Goal: Task Accomplishment & Management: Use online tool/utility

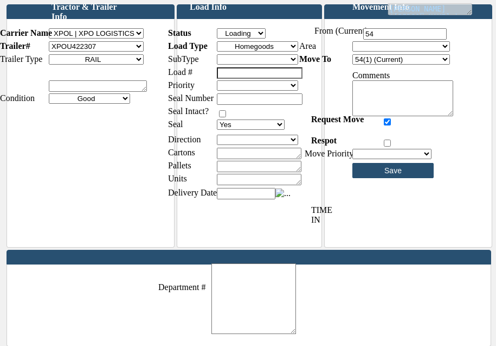
drag, startPoint x: 0, startPoint y: 0, endPoint x: 259, endPoint y: 49, distance: 263.4
click at [259, 39] on select "Empty Loaded Loading Unloading" at bounding box center [241, 33] width 49 height 10
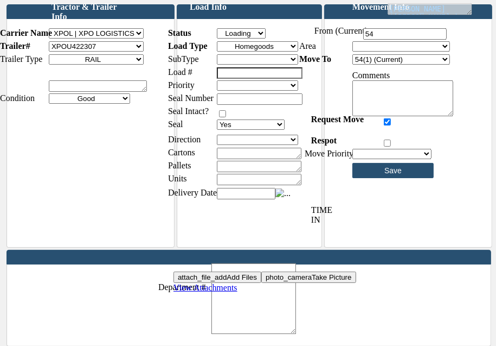
select select "Loaded"
click at [226, 37] on select "Empty Loaded Loading Unloading" at bounding box center [241, 33] width 49 height 10
type input "Please Wait..."
click at [250, 65] on select "057 [PERSON_NAME][GEOGRAPHIC_DATA] 071 [GEOGRAPHIC_DATA][PERSON_NAME] 079 [GEOG…" at bounding box center [257, 59] width 81 height 10
select select "886 Lordstown DC"
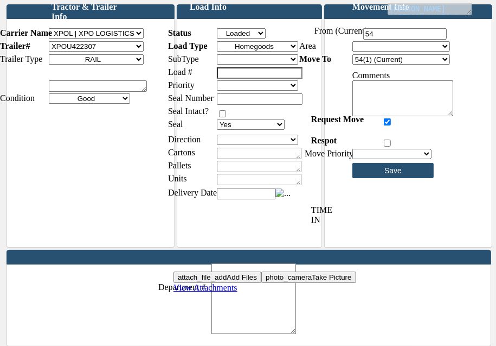
click at [226, 63] on select "057 [PERSON_NAME][GEOGRAPHIC_DATA] 071 [GEOGRAPHIC_DATA][PERSON_NAME] 079 [GEOG…" at bounding box center [257, 59] width 81 height 10
type input "Please Wait..."
click at [282, 105] on input "text" at bounding box center [260, 98] width 86 height 11
type input "633803"
click at [288, 145] on select "Full Outbound Full RTW Full RTW Packaging Materials FULL RTW Xdock - Con FULL R…" at bounding box center [257, 140] width 81 height 10
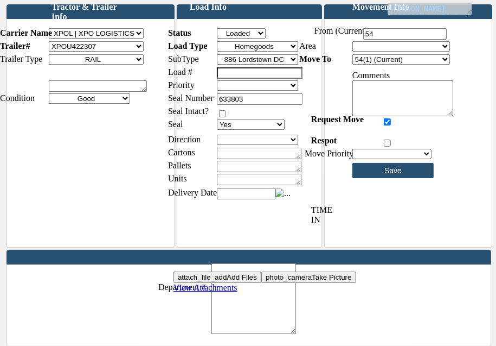
select select "92"
click at [226, 143] on select "Full Outbound Full RTW Full RTW Packaging Materials FULL RTW Xdock - Con FULL R…" at bounding box center [257, 140] width 81 height 10
type input "Please Wait..."
click at [373, 65] on select "01 05 47 88 90 56 59 60 67 68 70 115 A 104 A 105 A 106 A 107 A 108 A 109 A 106 …" at bounding box center [402, 59] width 98 height 10
drag, startPoint x: 373, startPoint y: 68, endPoint x: 349, endPoint y: 143, distance: 78.1
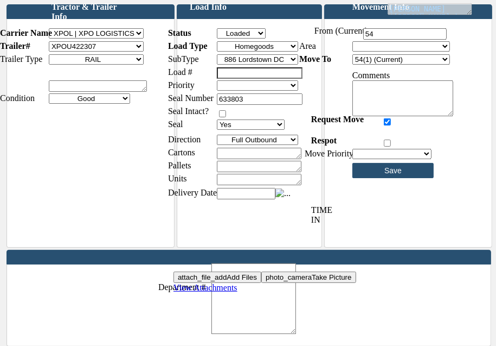
click at [395, 65] on select "01 05 47 88 90 56 59 60 67 68 70 115 A 104 A 105 A 106 A 107 A 108 A 109 A 106 …" at bounding box center [402, 59] width 98 height 10
select select "8300"
click at [361, 63] on select "01 05 47 88 90 56 59 60 67 68 70 115 A 104 A 105 A 106 A 107 A 108 A 109 A 106 …" at bounding box center [402, 59] width 98 height 10
type input "Please Wait..."
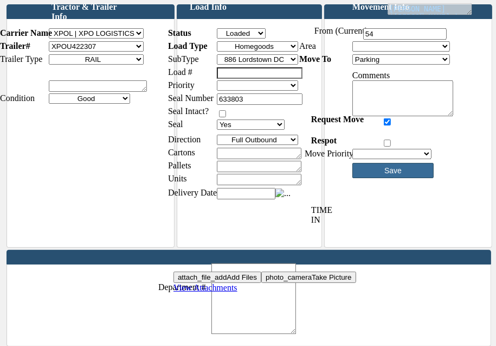
click at [395, 175] on input "Save" at bounding box center [393, 170] width 81 height 15
type input "Please Wait..."
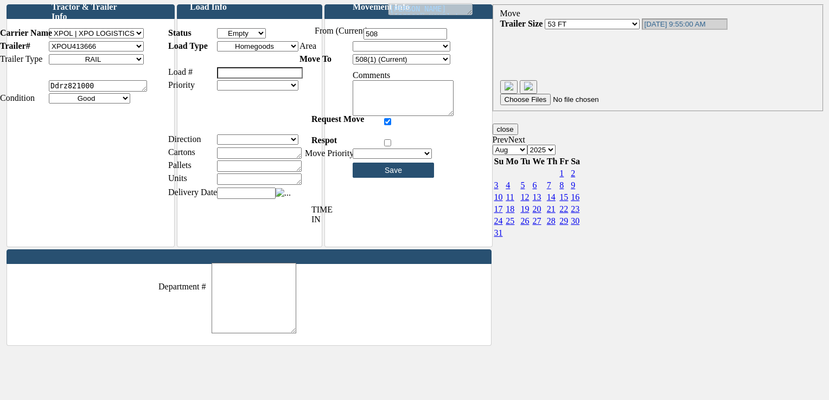
click at [428, 52] on select "B4 Shipping Doors B4 East Recieving Doors B8 East Receiving Doors B4 South 200s…" at bounding box center [402, 46] width 98 height 10
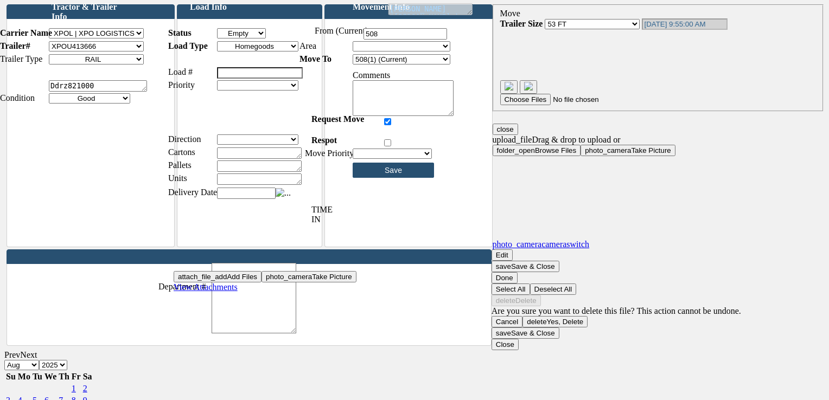
select select "536"
click at [361, 50] on select "B4 Shipping Doors B4 East Recieving Doors B8 East Receiving Doors B4 South 200s…" at bounding box center [402, 46] width 98 height 10
type input "Please Wait..."
click at [404, 177] on input "Save" at bounding box center [393, 170] width 81 height 15
type input "Please Wait..."
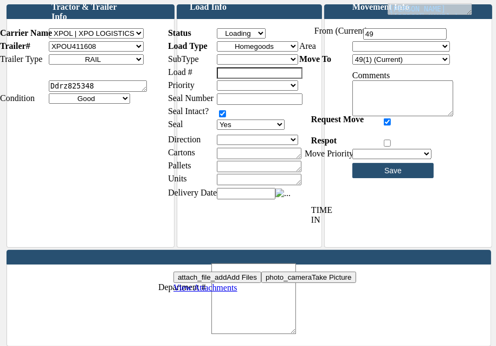
click at [246, 39] on select "Empty Loaded Loading Unloading" at bounding box center [241, 33] width 49 height 10
select select "Loaded"
click at [226, 37] on select "Empty Loaded Loading Unloading" at bounding box center [241, 33] width 49 height 10
type input "Please Wait..."
click at [277, 65] on select "057 [PERSON_NAME][GEOGRAPHIC_DATA] 071 [GEOGRAPHIC_DATA][PERSON_NAME] 079 [GEOG…" at bounding box center [257, 59] width 81 height 10
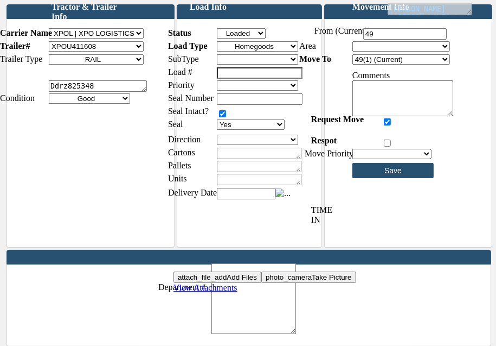
select select "886 Lordstown DC"
click at [226, 63] on select "057 [PERSON_NAME][GEOGRAPHIC_DATA] 071 [GEOGRAPHIC_DATA][PERSON_NAME] 079 [GEOG…" at bounding box center [257, 59] width 81 height 10
type input "Please Wait..."
click at [281, 105] on input "text" at bounding box center [260, 98] width 86 height 11
type input "633810"
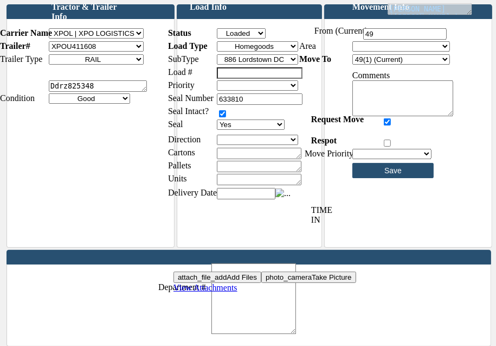
click at [243, 145] on select "Full Outbound Full RTW Full RTW Packaging Materials FULL RTW Xdock - Con FULL R…" at bounding box center [257, 140] width 81 height 10
drag, startPoint x: 243, startPoint y: 149, endPoint x: 241, endPoint y: 159, distance: 9.9
click at [245, 159] on textarea at bounding box center [259, 153] width 85 height 11
click at [240, 145] on select "Full Outbound Full RTW Full RTW Packaging Materials FULL RTW Xdock - Con FULL R…" at bounding box center [257, 140] width 81 height 10
select select "92"
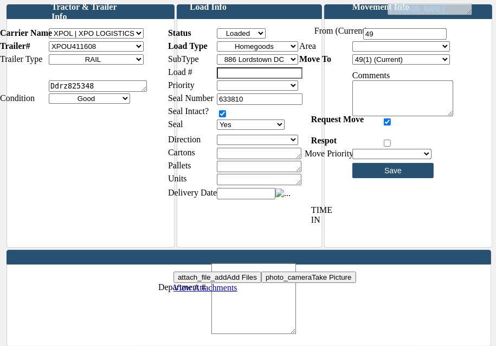
click at [226, 143] on select "Full Outbound Full RTW Full RTW Packaging Materials FULL RTW Xdock - Con FULL R…" at bounding box center [257, 140] width 81 height 10
type input "Please Wait..."
click at [374, 65] on select "01 05 47 88 90 56 59 60 68 70 72 115 A 104 A 105 A 106 A 107 A 108 A 109 A 106 …" at bounding box center [402, 59] width 98 height 10
select select "8300"
click at [361, 63] on select "01 05 47 88 90 56 59 60 68 70 72 115 A 104 A 105 A 106 A 107 A 108 A 109 A 106 …" at bounding box center [402, 59] width 98 height 10
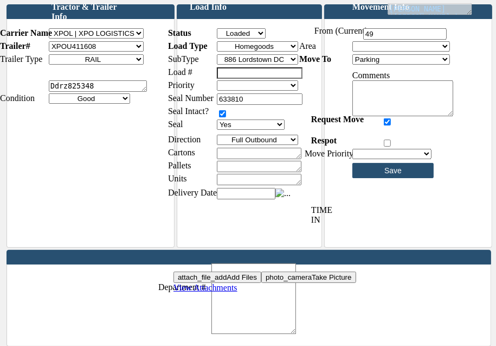
type input "Please Wait..."
click at [423, 176] on input "Save" at bounding box center [393, 170] width 81 height 15
type input "Please Wait..."
